Goal: Communication & Community: Share content

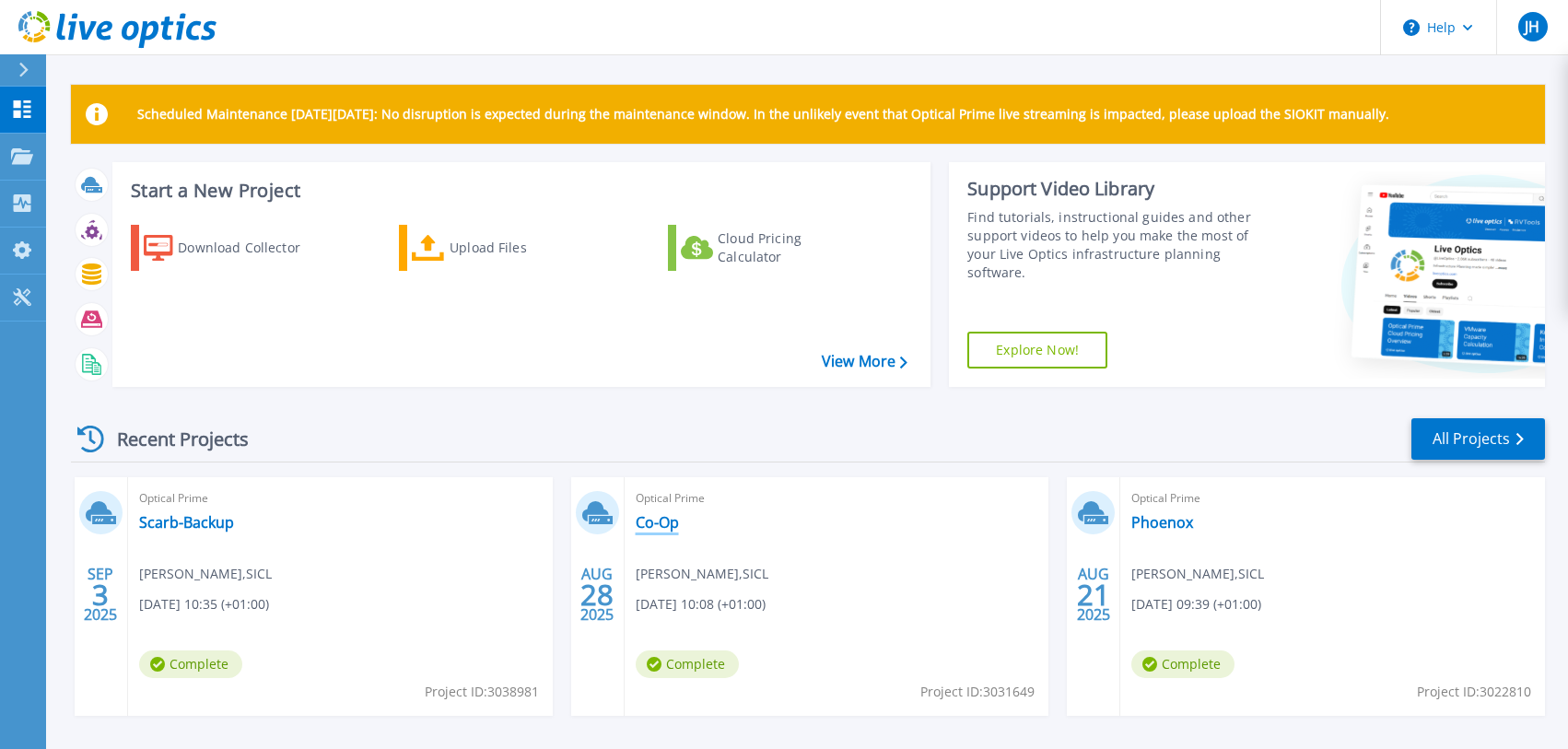
click at [658, 516] on link "Co-Op" at bounding box center [657, 522] width 43 height 18
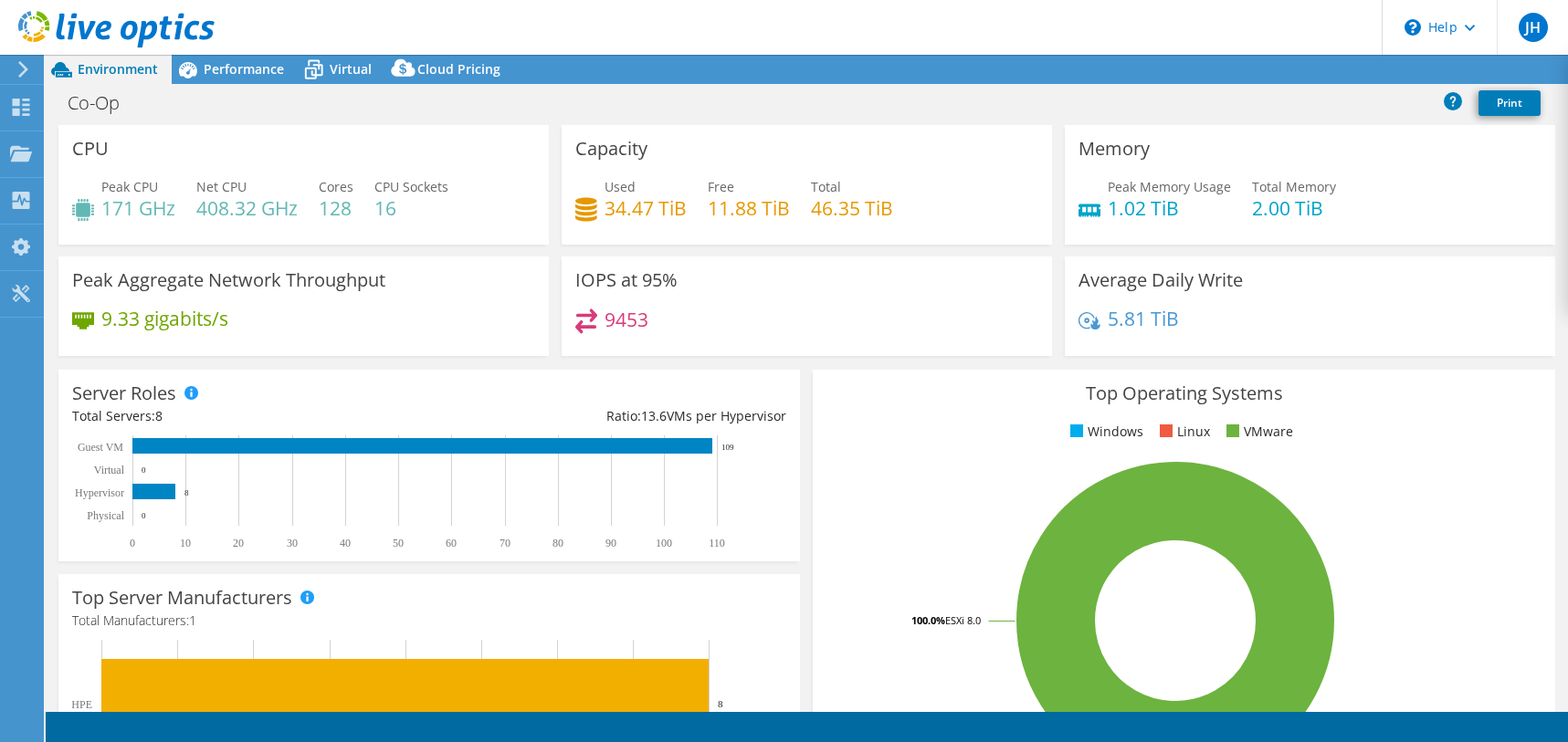
select select "EULondon"
select select "GBP"
click at [1334, 70] on link "Share" at bounding box center [1339, 70] width 74 height 29
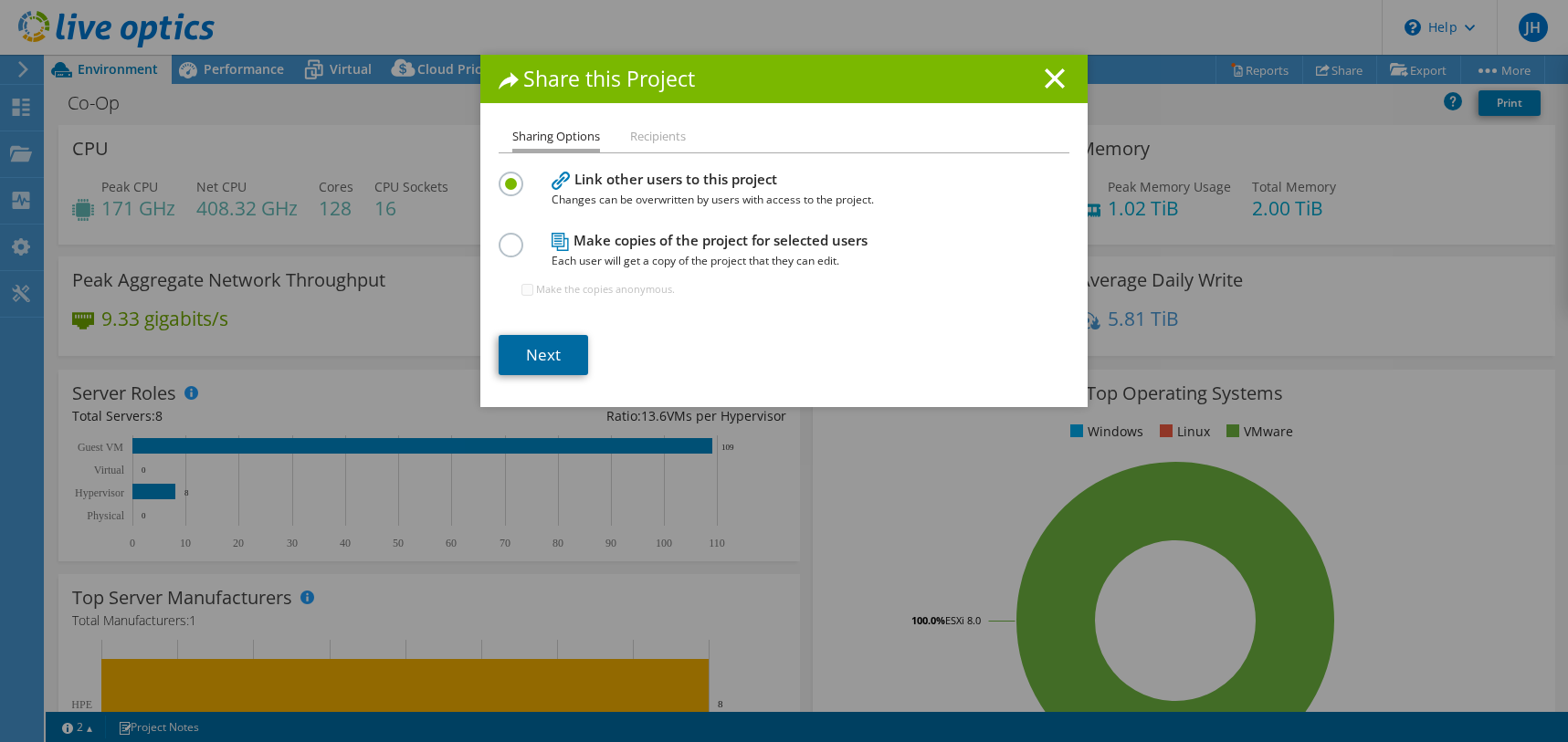
click at [544, 346] on link "Next" at bounding box center [543, 355] width 90 height 40
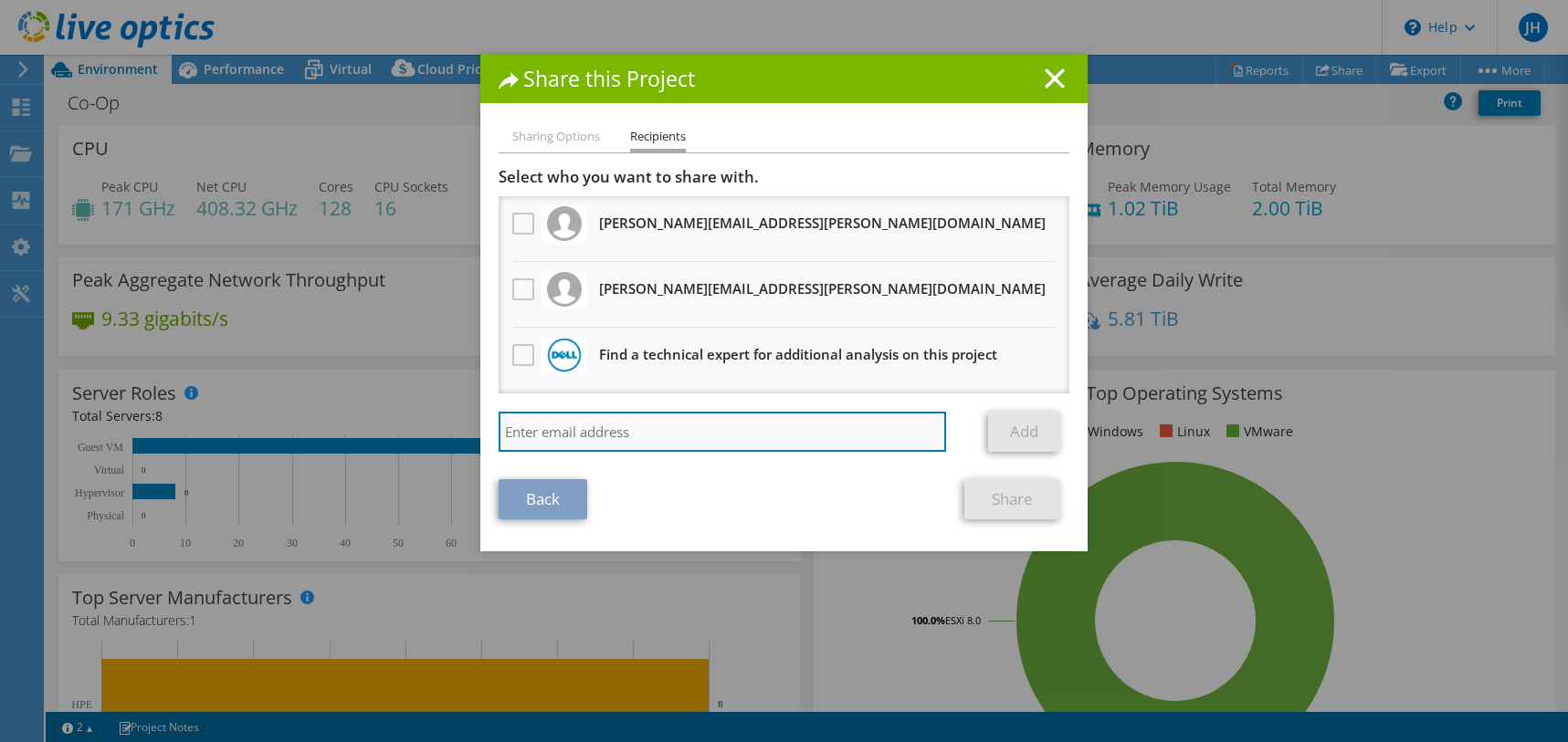
click at [559, 432] on input "search" at bounding box center [721, 431] width 448 height 40
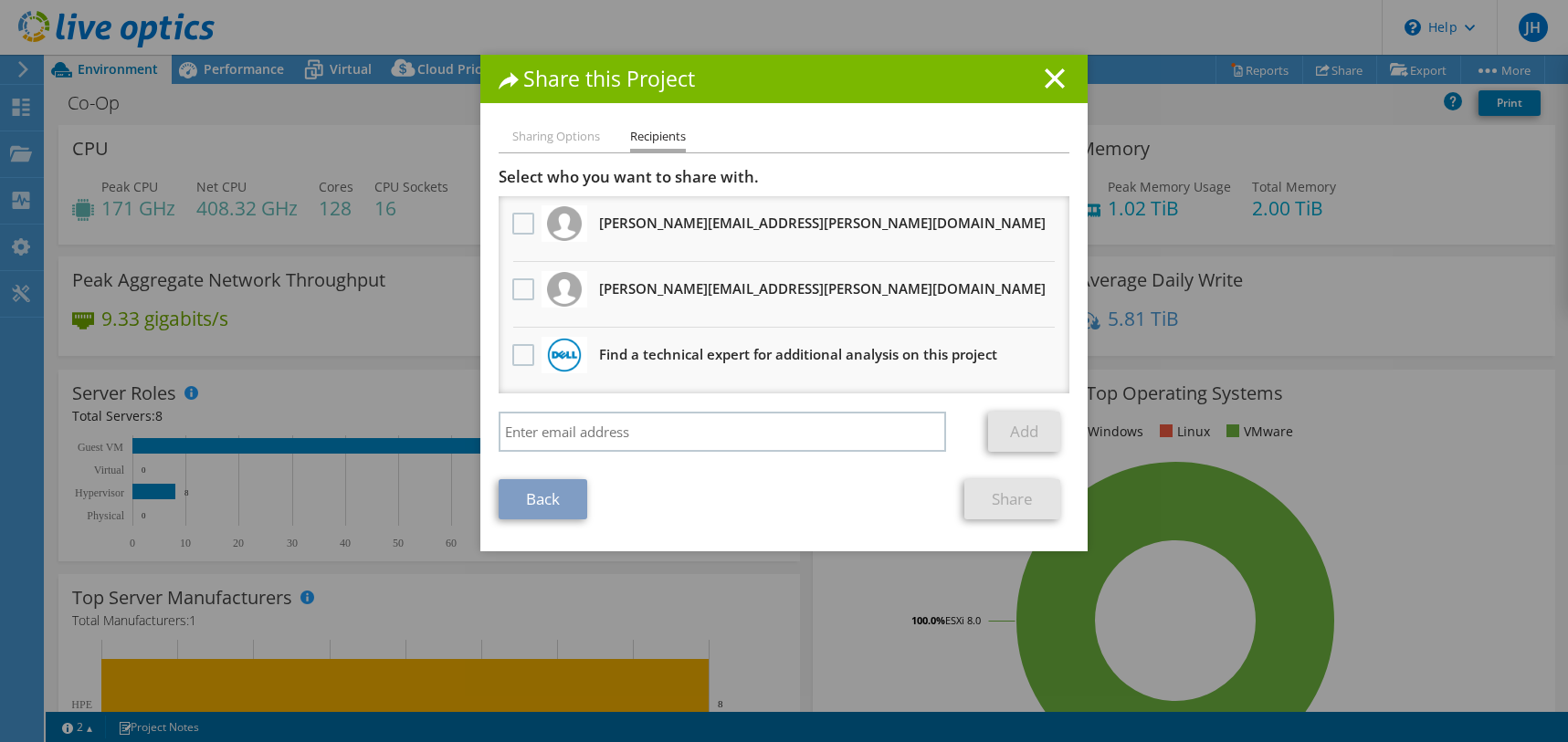
click at [543, 144] on li "Sharing Options" at bounding box center [556, 137] width 88 height 23
click at [543, 138] on li "Sharing Options" at bounding box center [556, 137] width 88 height 23
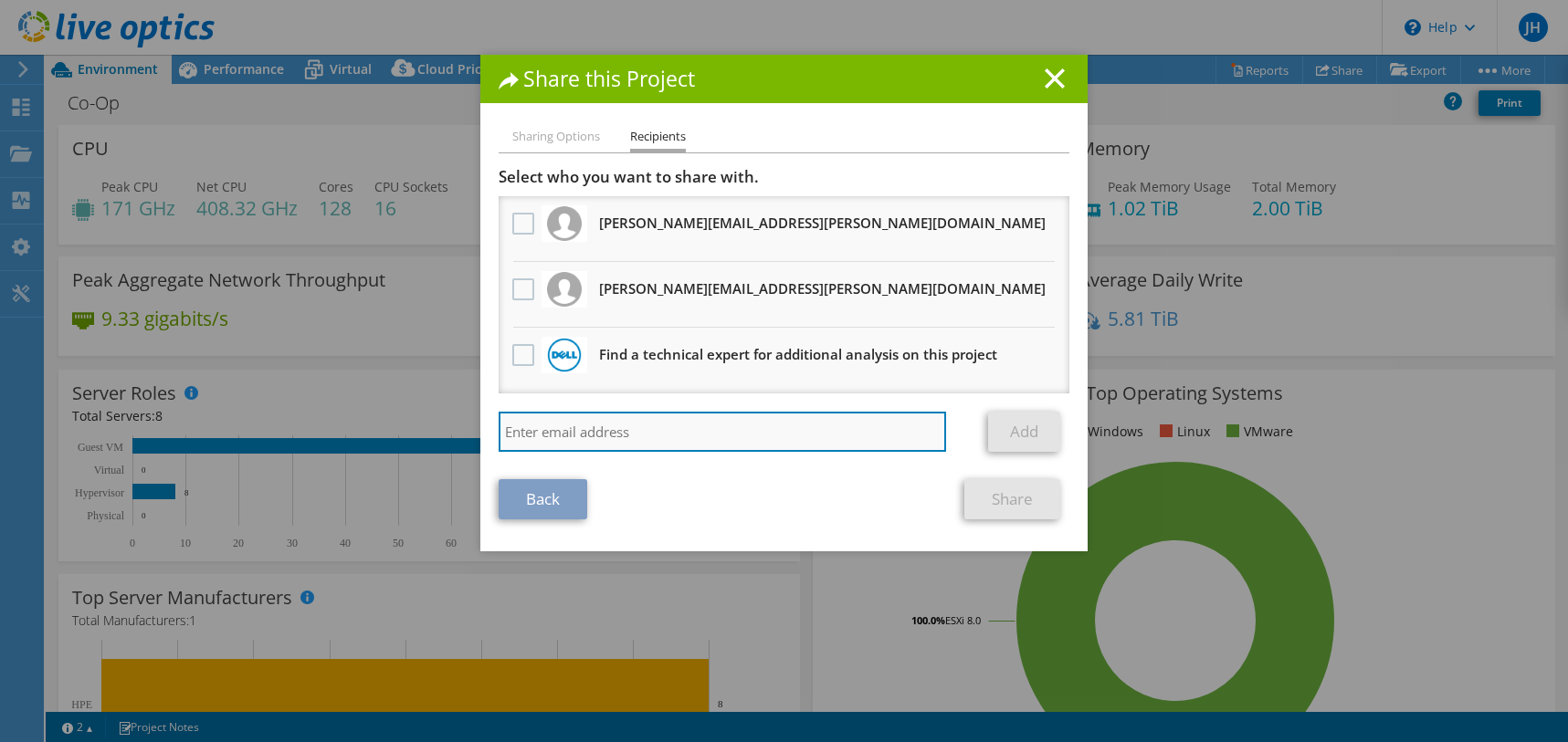
click at [541, 439] on input "search" at bounding box center [721, 431] width 448 height 40
paste input "[PERSON_NAME] <[PERSON_NAME][EMAIL_ADDRESS][PERSON_NAME][DOMAIN_NAME]>"
type input "[PERSON_NAME] <[PERSON_NAME][EMAIL_ADDRESS][PERSON_NAME][DOMAIN_NAME]"
drag, startPoint x: 602, startPoint y: 431, endPoint x: 439, endPoint y: 424, distance: 163.2
click at [439, 424] on div "Share this Project Sharing Options Recipients Link other users to this project …" at bounding box center [784, 370] width 1568 height 632
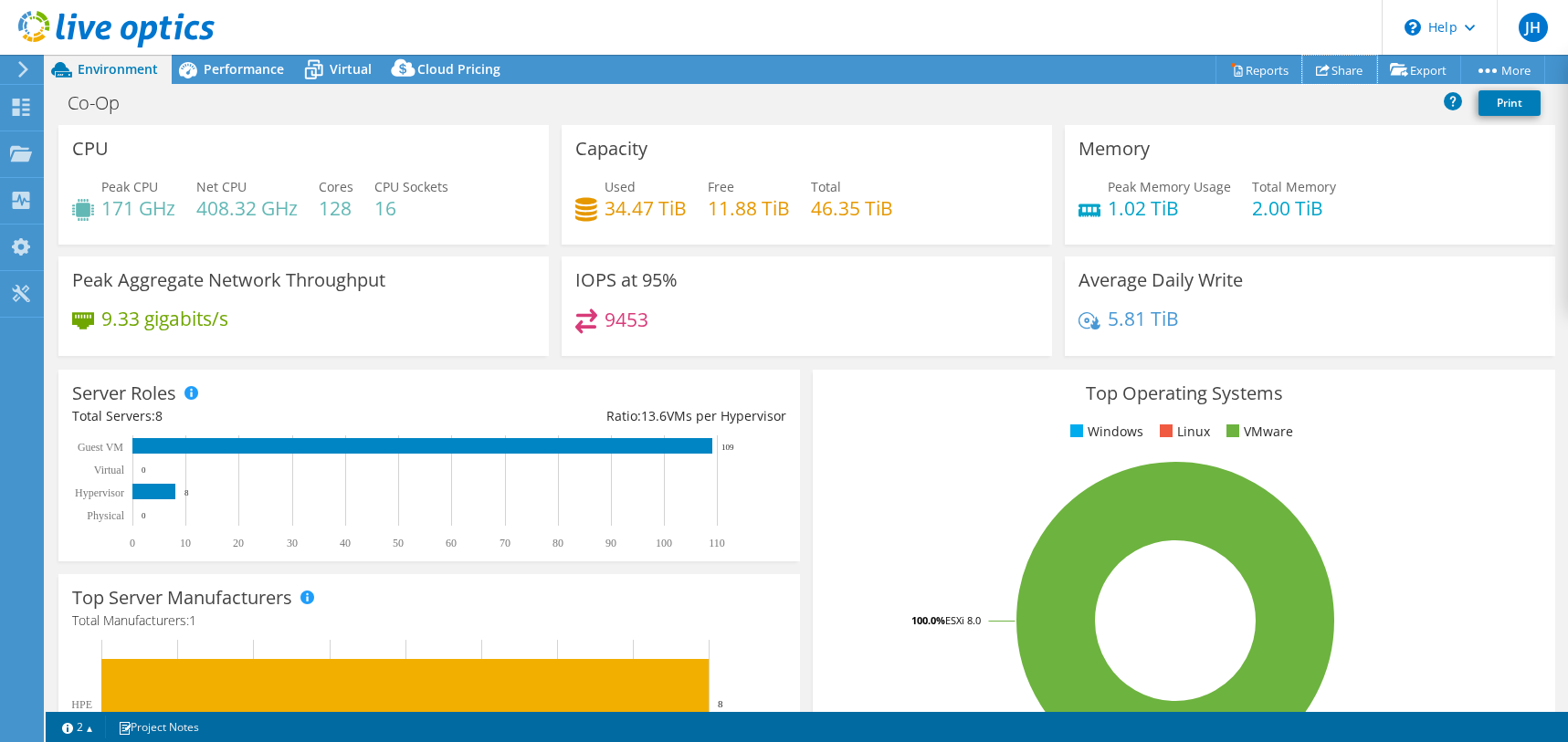
drag, startPoint x: 1344, startPoint y: 72, endPoint x: 1335, endPoint y: 72, distance: 9.0
click at [1344, 72] on link "Share" at bounding box center [1339, 70] width 74 height 29
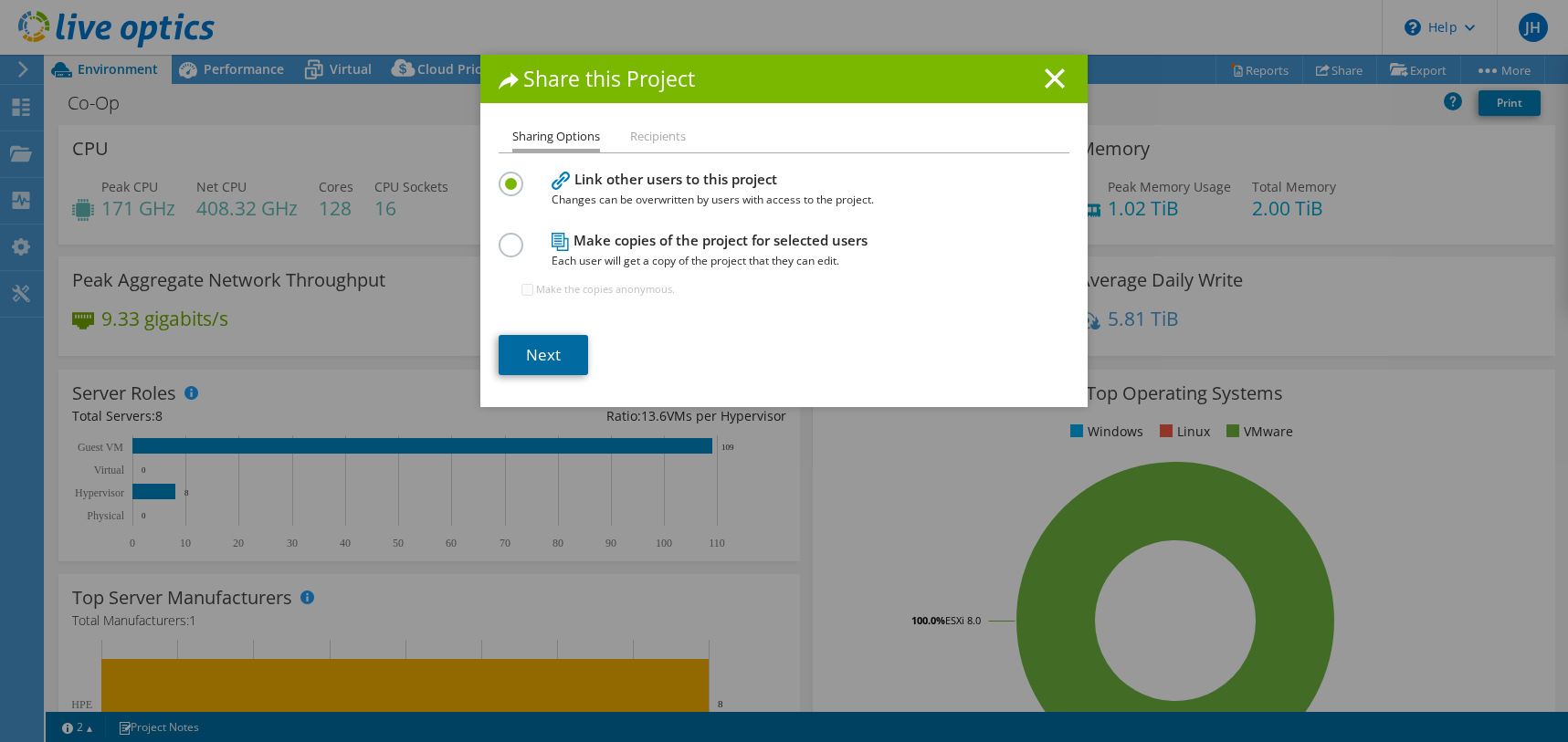
click at [538, 345] on link "Next" at bounding box center [543, 355] width 90 height 40
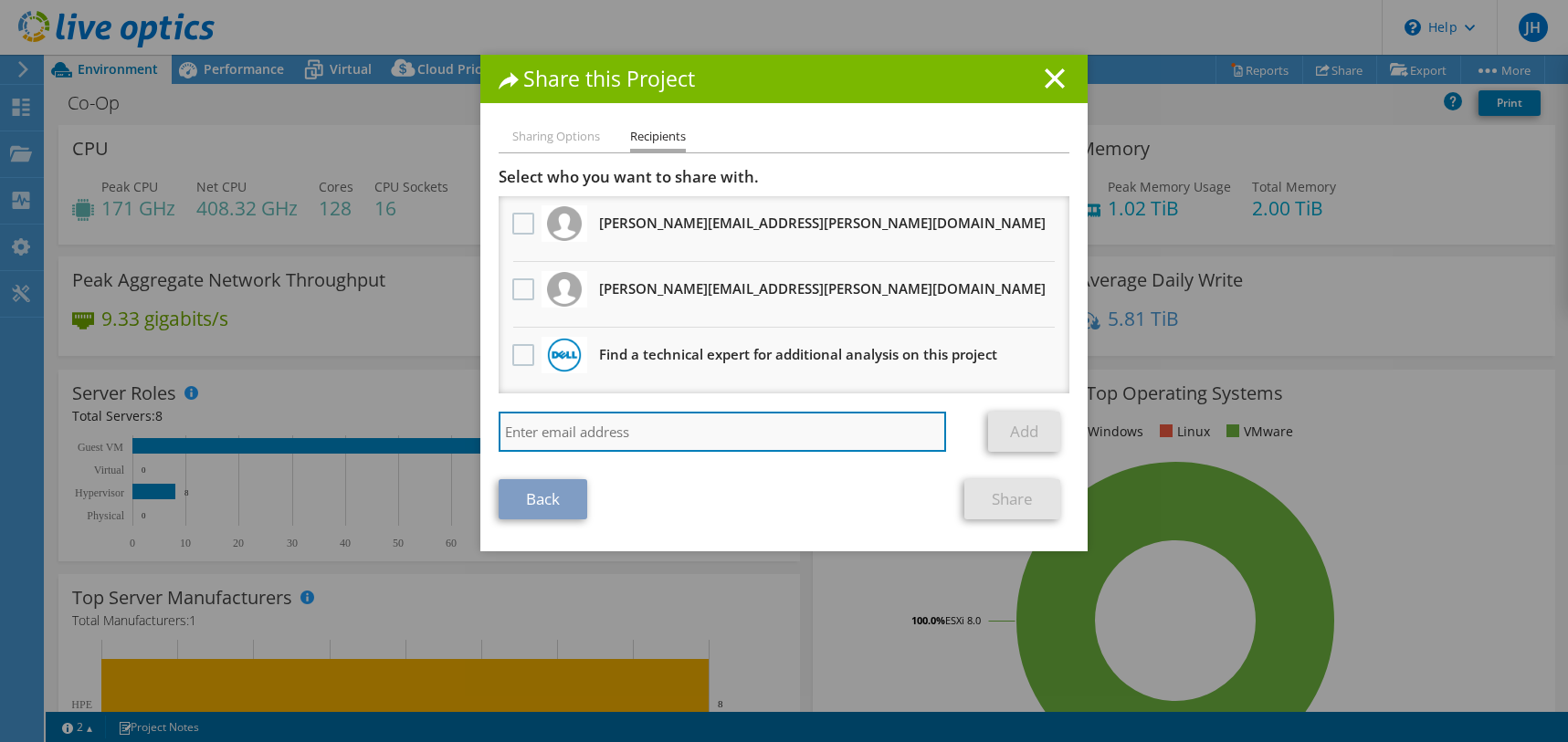
click at [628, 427] on input "search" at bounding box center [721, 431] width 448 height 40
paste input "[PERSON_NAME] <[PERSON_NAME][EMAIL_ADDRESS][PERSON_NAME][DOMAIN_NAME]>"
type input "[PERSON_NAME][EMAIL_ADDRESS][PERSON_NAME][DOMAIN_NAME]"
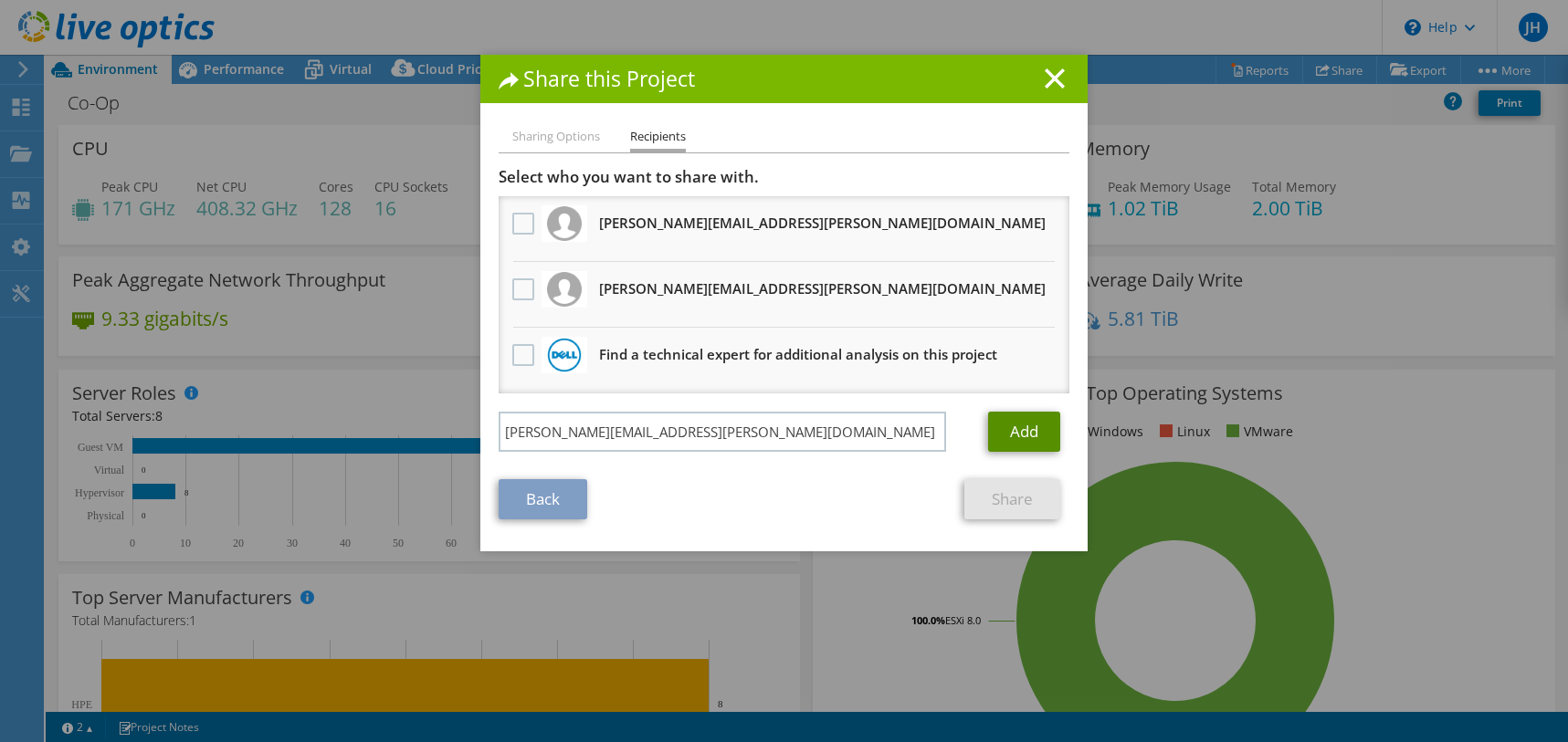
click at [1045, 433] on link "Add" at bounding box center [1024, 431] width 73 height 40
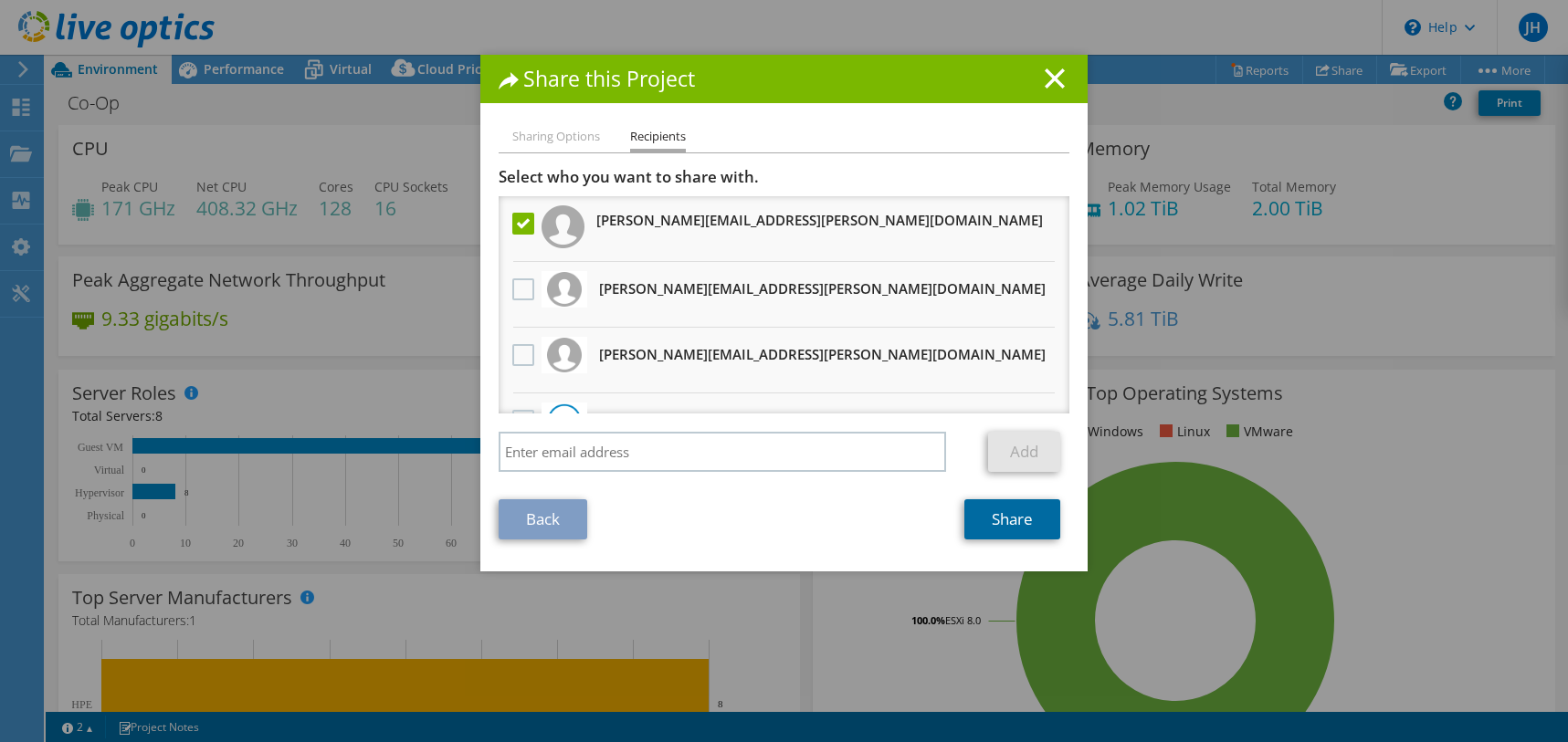
click at [1008, 521] on link "Share" at bounding box center [1012, 519] width 95 height 40
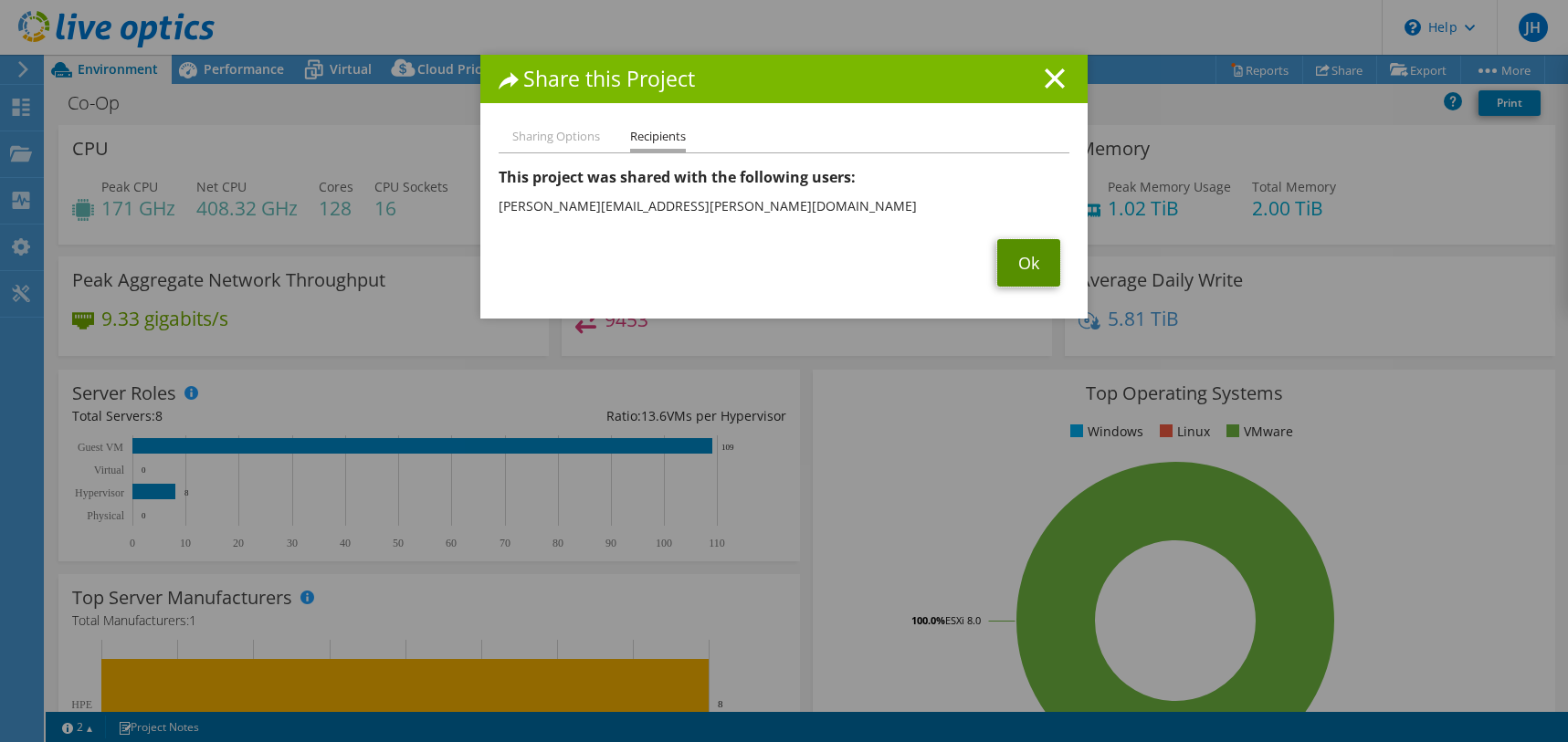
click at [1022, 253] on link "Ok" at bounding box center [1029, 263] width 63 height 48
